Goal: Task Accomplishment & Management: Manage account settings

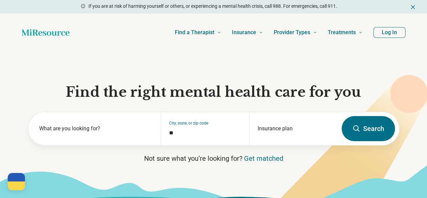
click at [382, 31] on button "Log In" at bounding box center [390, 32] width 32 height 11
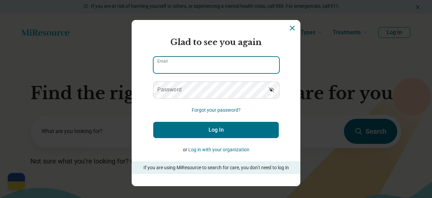
click at [249, 63] on input "Email" at bounding box center [217, 65] width 126 height 16
type input "**********"
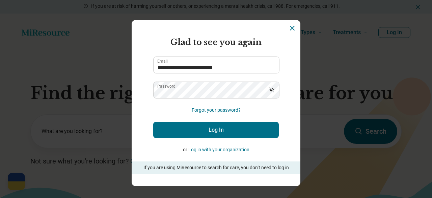
click at [211, 130] on button "Log In" at bounding box center [216, 130] width 126 height 16
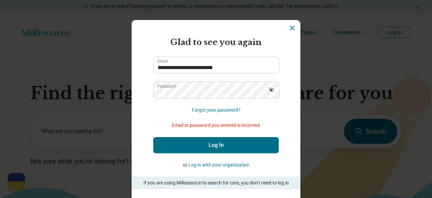
click at [207, 110] on button "Forgot your password?" at bounding box center [216, 109] width 49 height 7
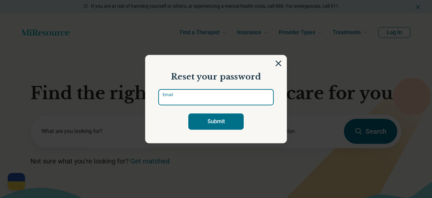
click at [241, 100] on input "Email" at bounding box center [216, 97] width 116 height 16
type input "**********"
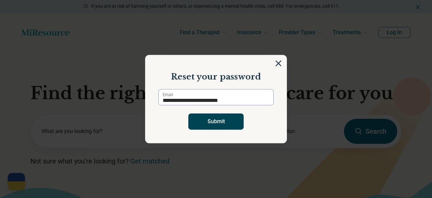
click at [222, 119] on button "Submit" at bounding box center [215, 121] width 55 height 16
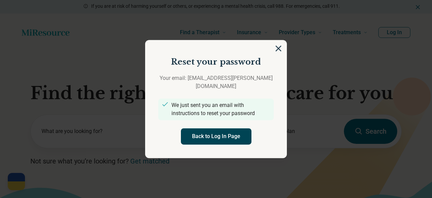
click at [227, 128] on button "Back to Log In Page" at bounding box center [216, 136] width 71 height 16
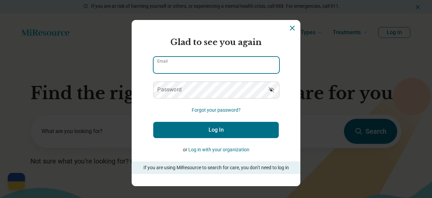
click at [189, 72] on input "Email" at bounding box center [217, 65] width 126 height 16
type input "**********"
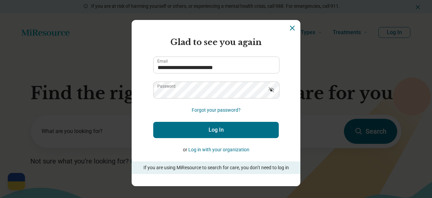
click at [231, 125] on button "Log In" at bounding box center [216, 130] width 126 height 16
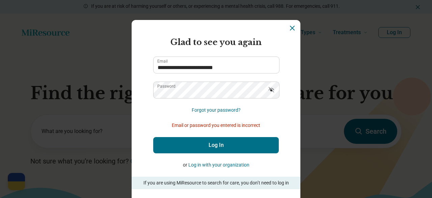
click at [214, 144] on button "Log In" at bounding box center [216, 145] width 126 height 16
click at [288, 30] on icon "Dismiss" at bounding box center [292, 28] width 8 height 8
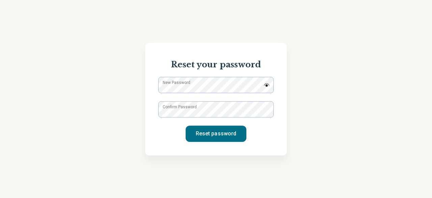
click at [182, 85] on label "New Password" at bounding box center [177, 82] width 28 height 6
click at [174, 85] on label "New Password" at bounding box center [177, 82] width 28 height 6
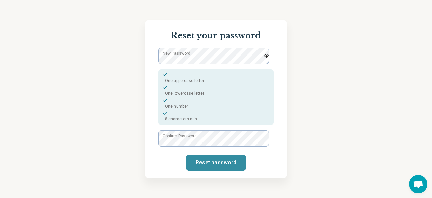
click at [209, 165] on button "Reset password" at bounding box center [216, 162] width 61 height 16
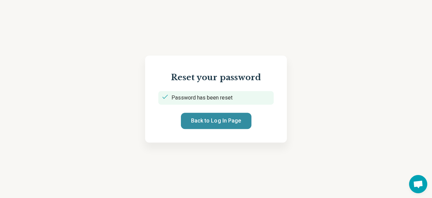
click at [221, 117] on button "Back to Log In Page" at bounding box center [216, 120] width 71 height 16
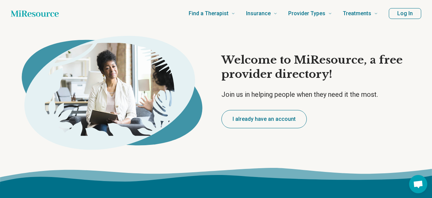
type textarea "*"
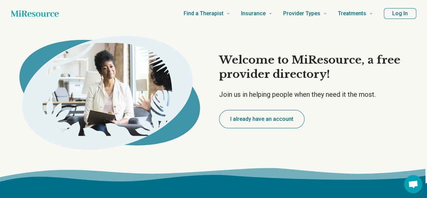
click at [397, 16] on button "Log In" at bounding box center [400, 13] width 32 height 11
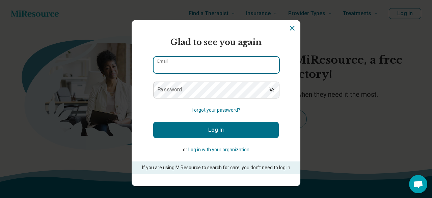
type input "**********"
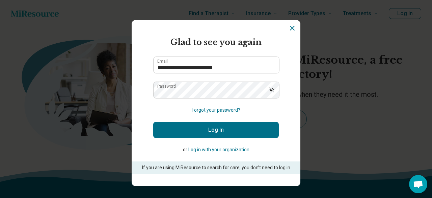
click at [265, 94] on button "Show password" at bounding box center [271, 89] width 15 height 16
click at [243, 126] on button "Log In" at bounding box center [216, 130] width 126 height 16
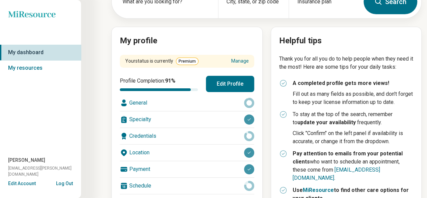
scroll to position [48, 0]
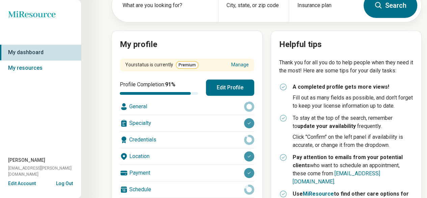
click at [238, 86] on button "Edit Profile" at bounding box center [230, 87] width 48 height 16
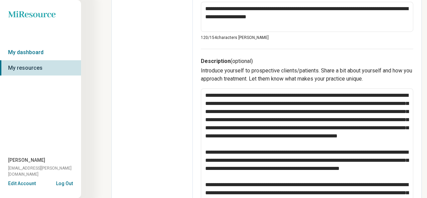
scroll to position [211, 0]
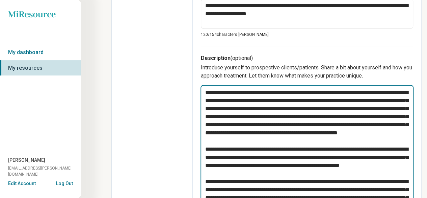
drag, startPoint x: 244, startPoint y: 127, endPoint x: 236, endPoint y: 152, distance: 26.0
click at [236, 152] on textarea at bounding box center [307, 161] width 213 height 153
click at [248, 176] on textarea at bounding box center [307, 161] width 213 height 153
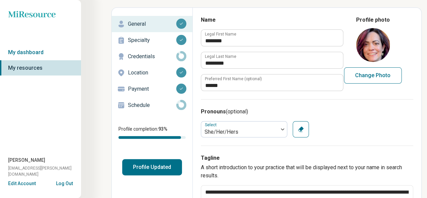
scroll to position [0, 0]
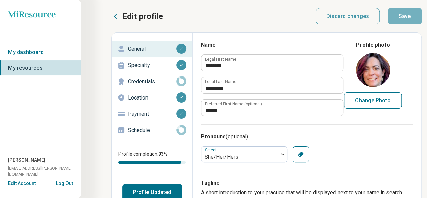
click at [144, 81] on p "Credentials" at bounding box center [152, 81] width 48 height 8
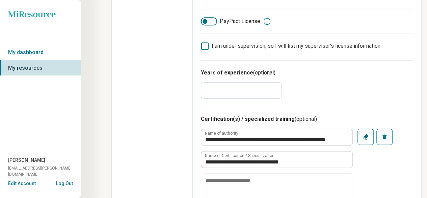
scroll to position [446, 0]
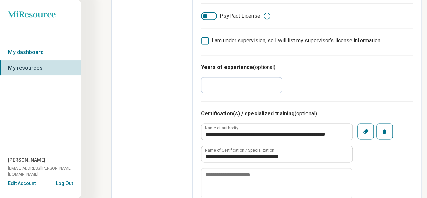
click at [235, 84] on input "**" at bounding box center [241, 85] width 81 height 16
type textarea "*"
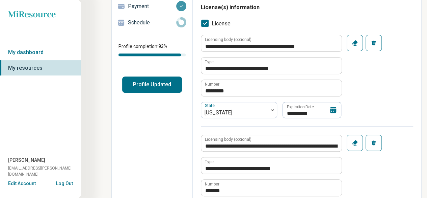
scroll to position [0, 0]
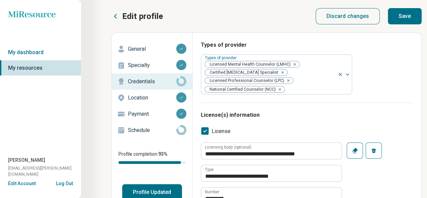
type input "**"
click at [403, 21] on button "Save" at bounding box center [405, 16] width 34 height 16
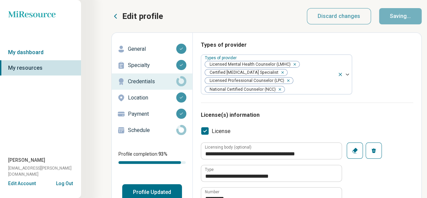
type textarea "*"
click at [155, 131] on p "Schedule" at bounding box center [152, 130] width 48 height 8
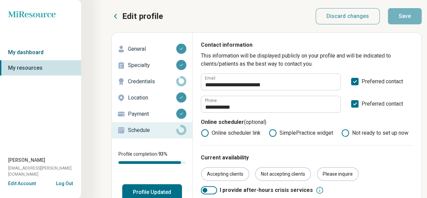
click at [23, 48] on link "My dashboard" at bounding box center [40, 53] width 81 height 16
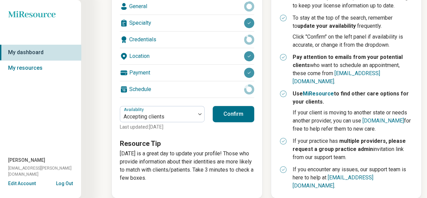
scroll to position [149, 0]
click at [227, 111] on button "Confirm" at bounding box center [234, 113] width 42 height 16
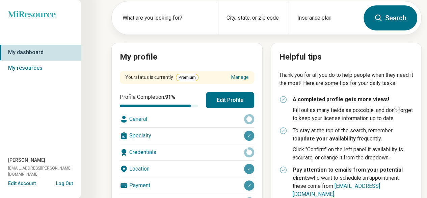
scroll to position [36, 0]
